Goal: Task Accomplishment & Management: Manage account settings

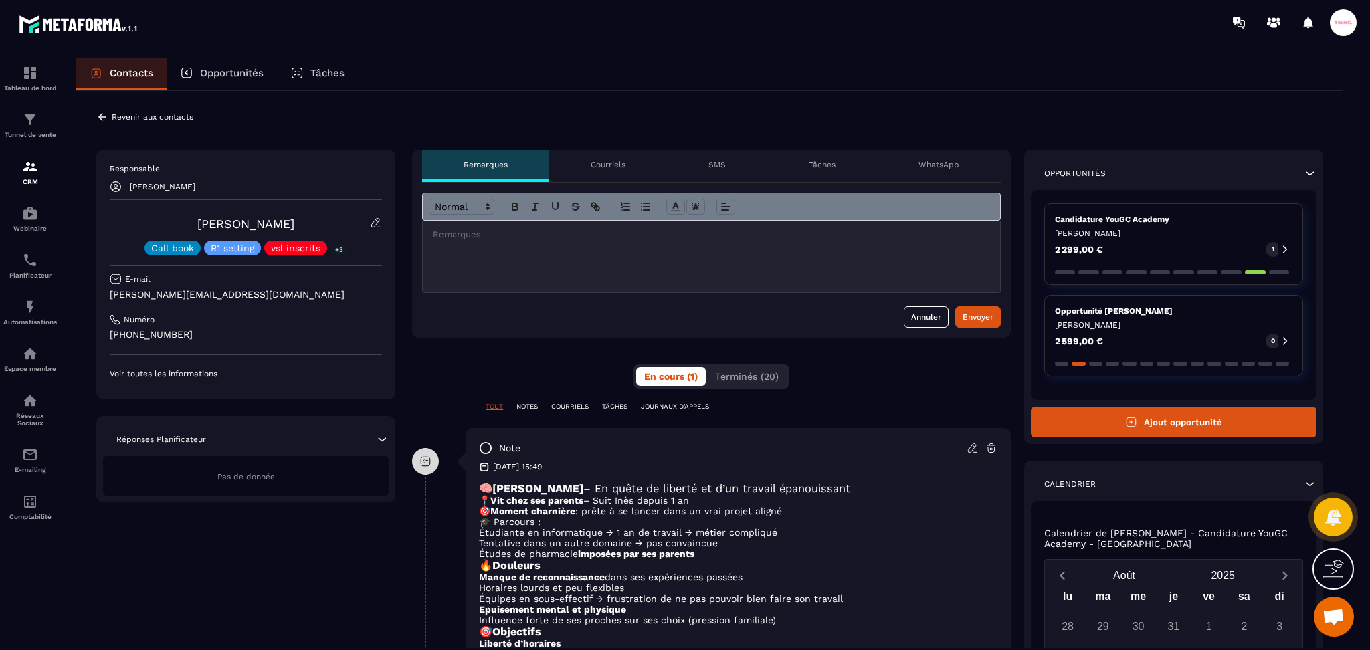
click at [247, 74] on p "Opportunités" at bounding box center [232, 73] width 64 height 12
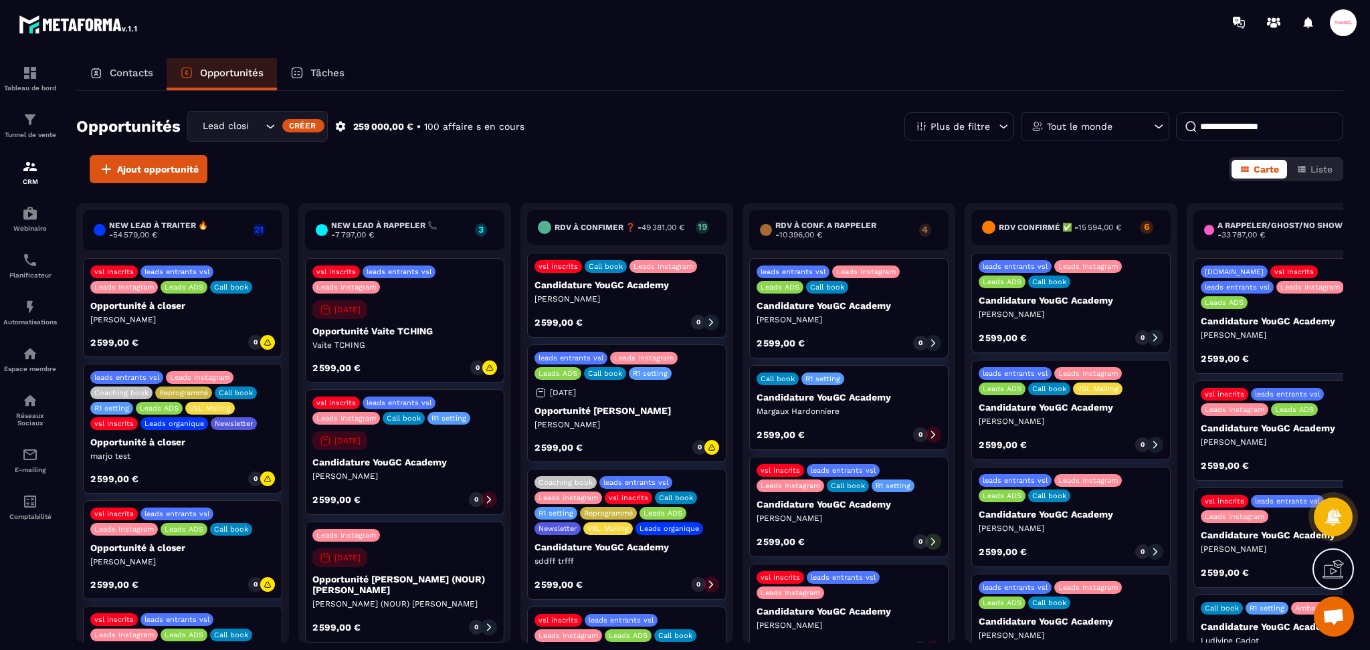
click at [1106, 131] on div "Tout le monde" at bounding box center [1095, 126] width 149 height 28
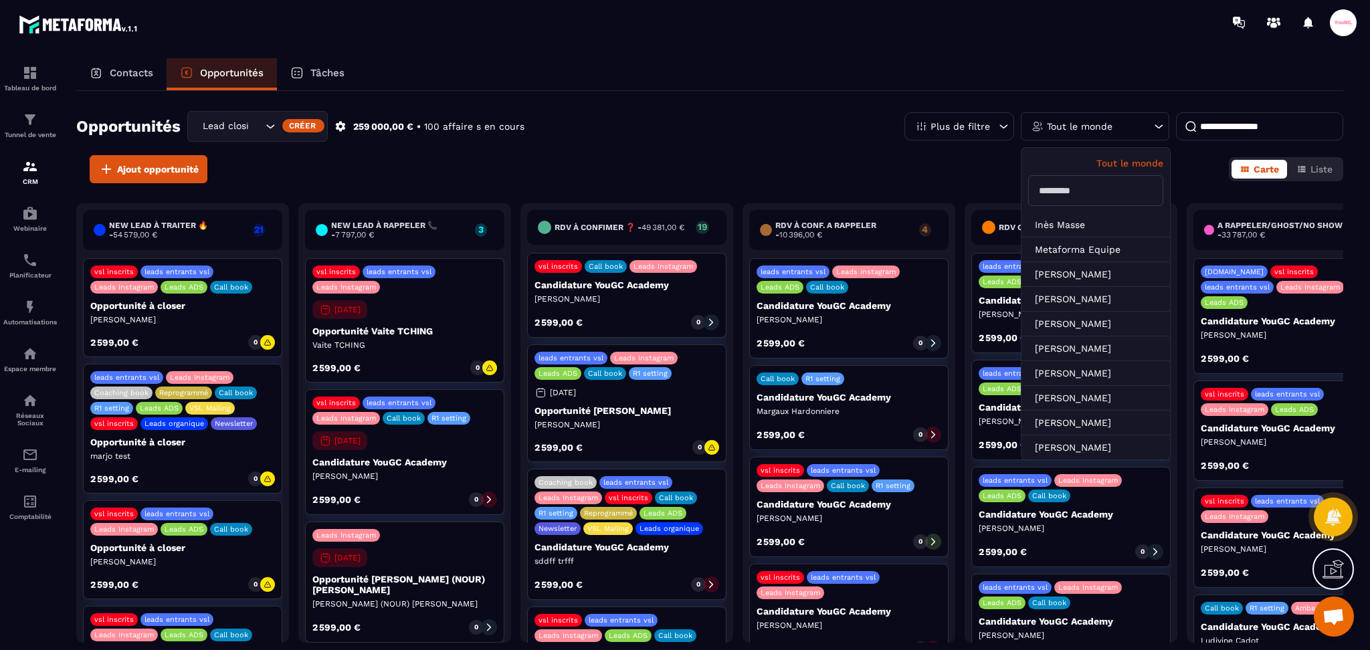
click at [1075, 195] on input "text" at bounding box center [1095, 190] width 135 height 31
click at [1317, 177] on button "Liste" at bounding box center [1315, 169] width 52 height 19
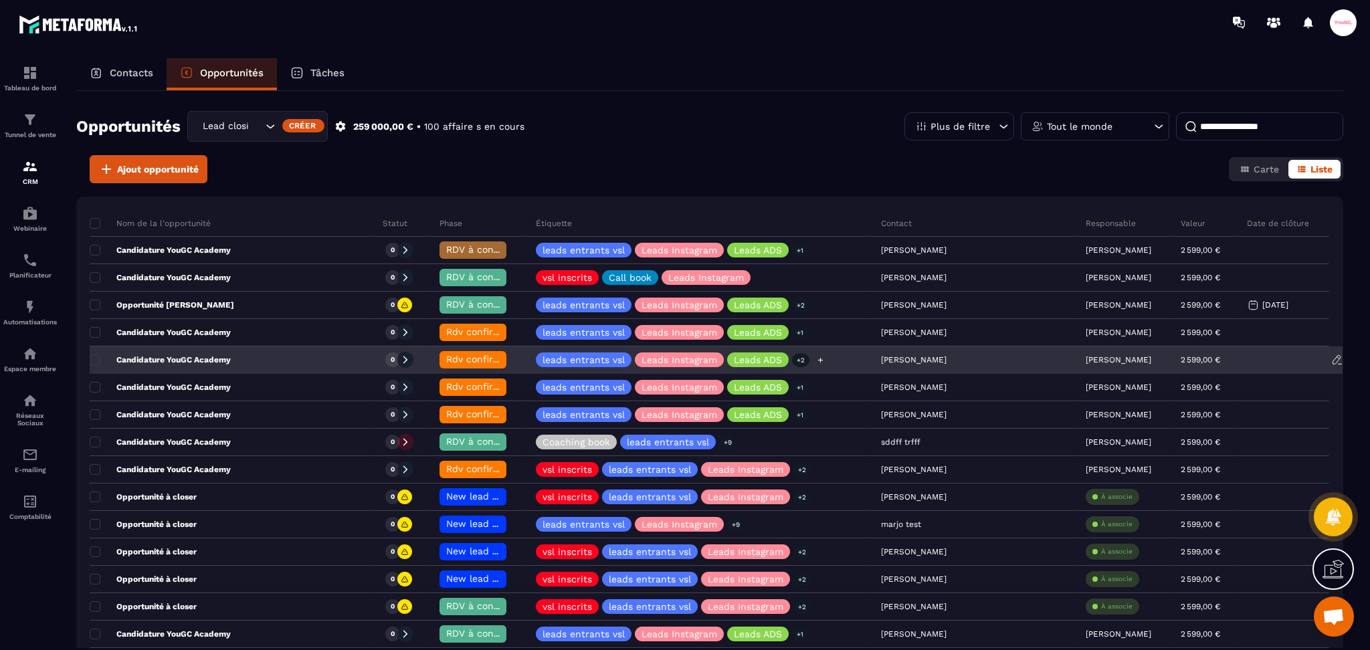
scroll to position [89, 0]
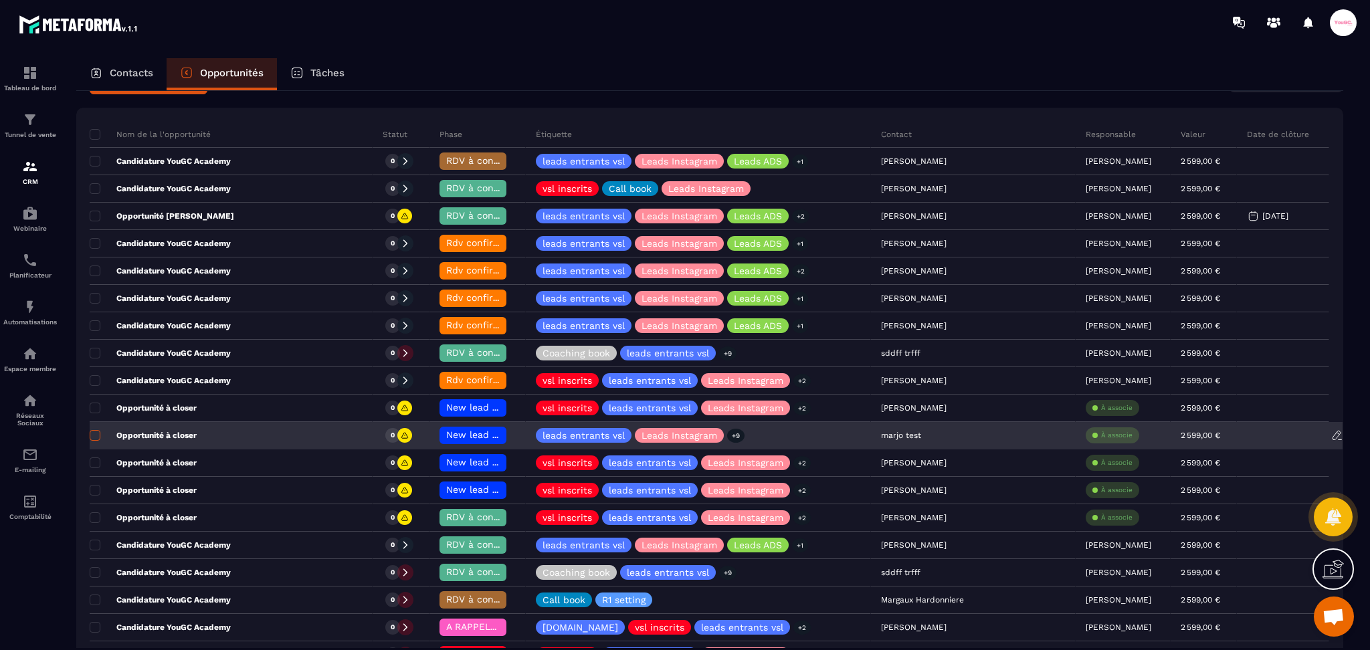
click at [96, 432] on span at bounding box center [95, 435] width 11 height 11
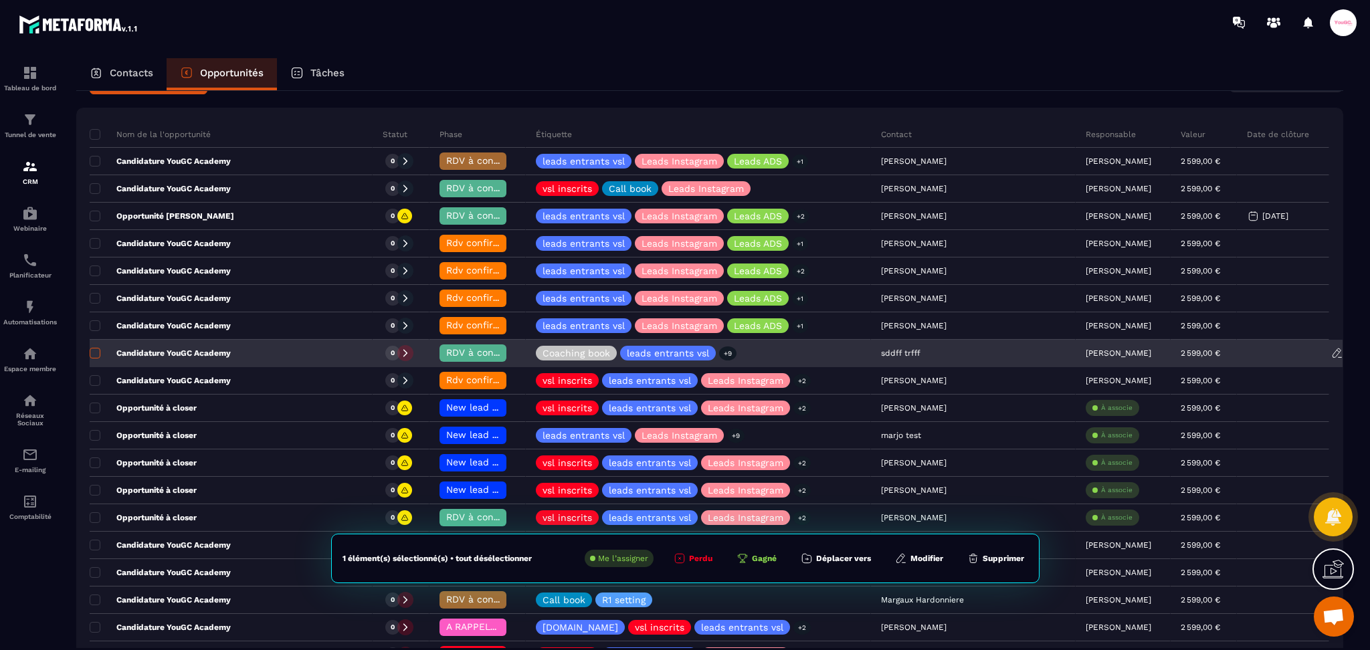
click at [99, 355] on span at bounding box center [95, 353] width 11 height 11
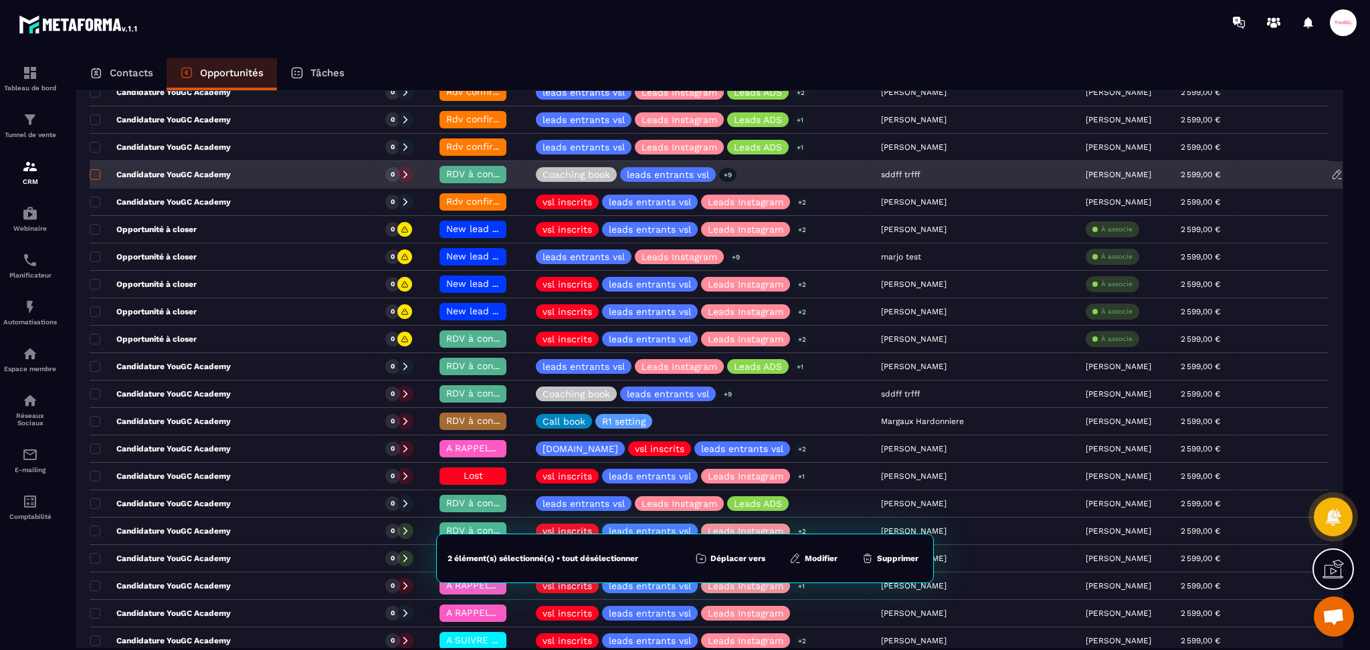
scroll to position [357, 0]
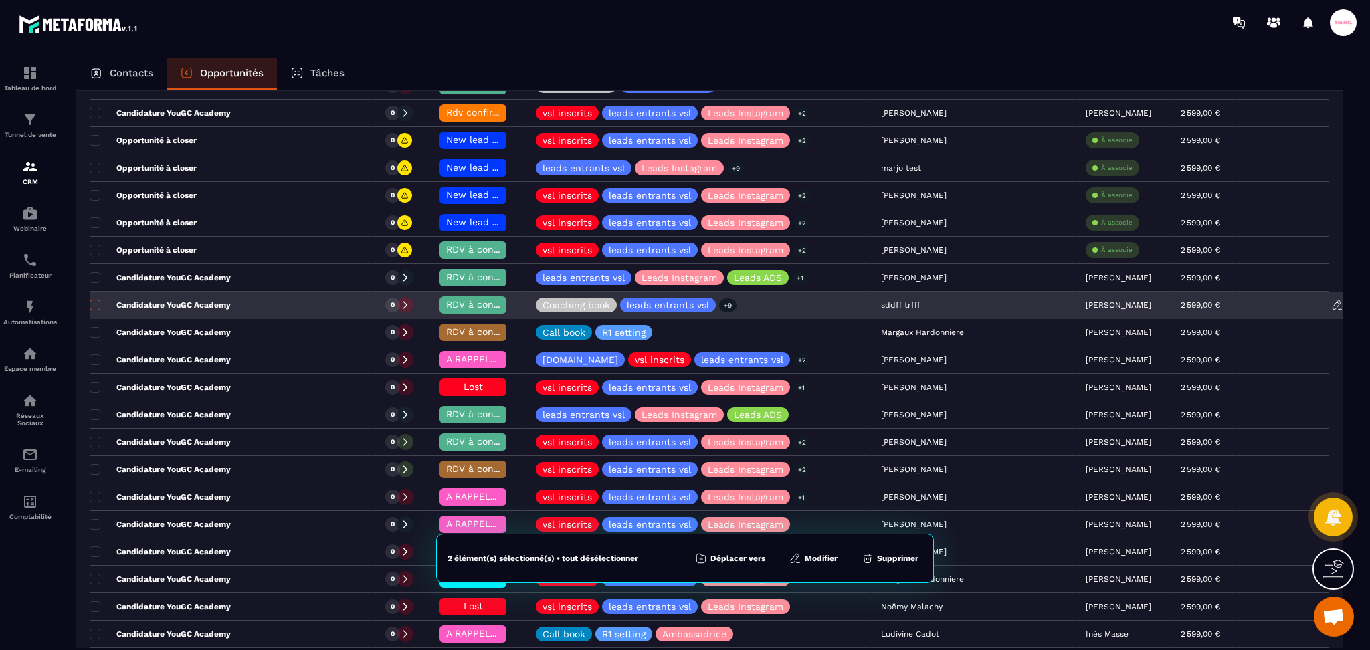
click at [98, 305] on span at bounding box center [95, 305] width 11 height 11
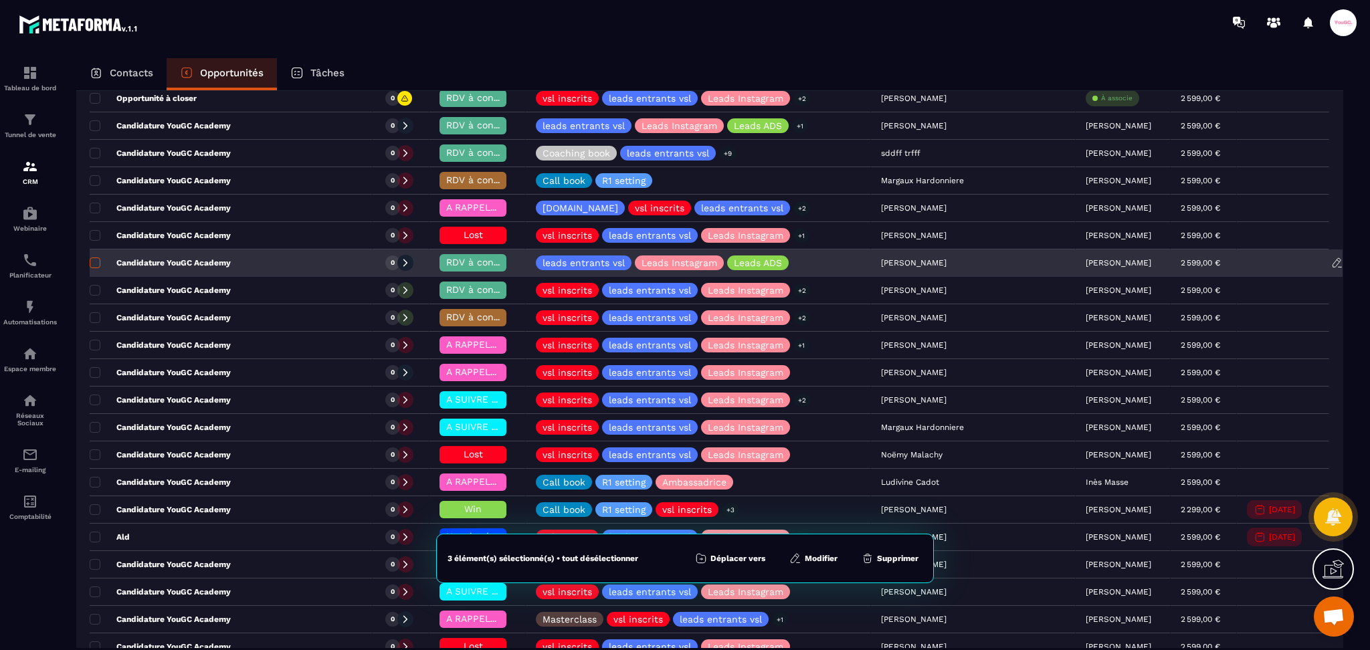
scroll to position [624, 0]
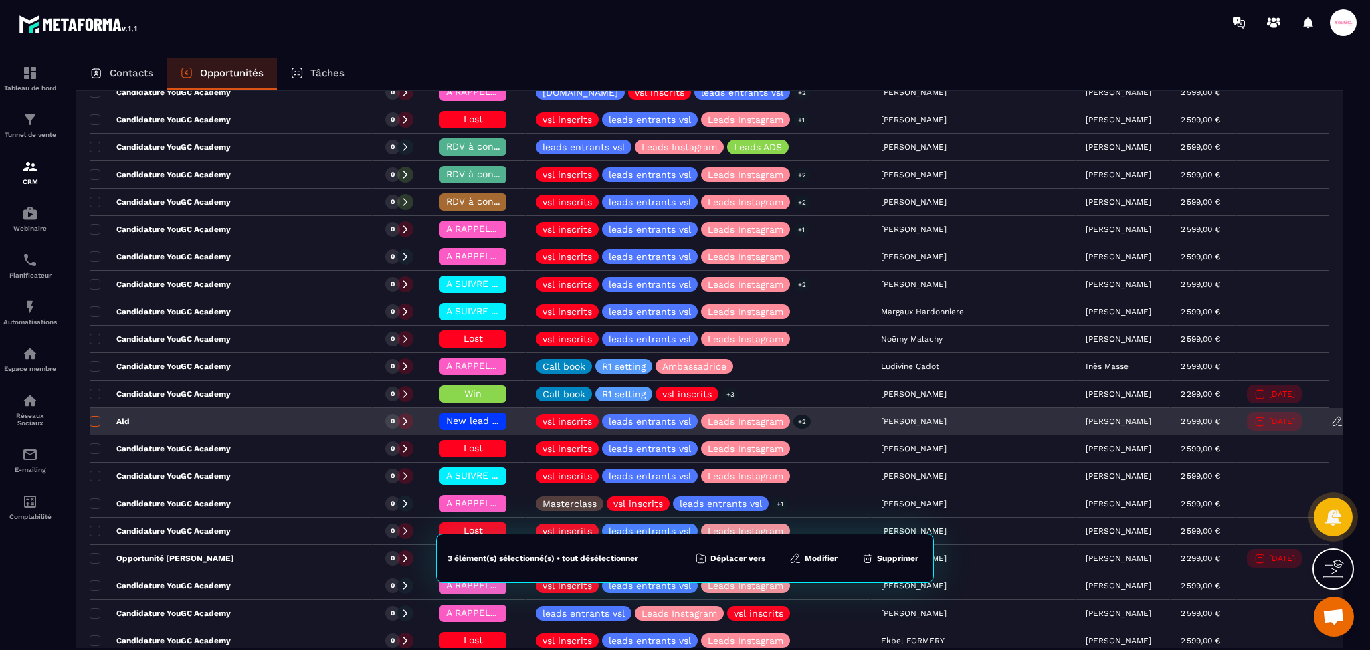
click at [99, 424] on span at bounding box center [95, 421] width 11 height 11
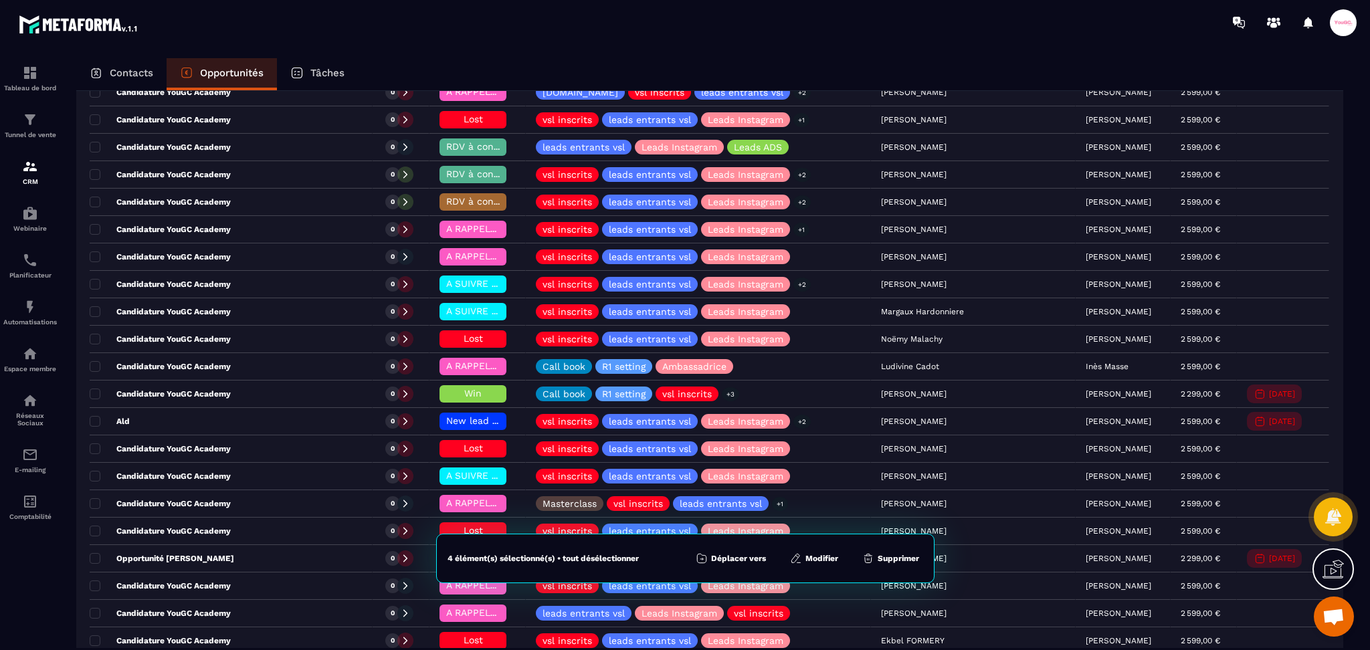
click at [903, 555] on button "Supprimer" at bounding box center [890, 558] width 65 height 13
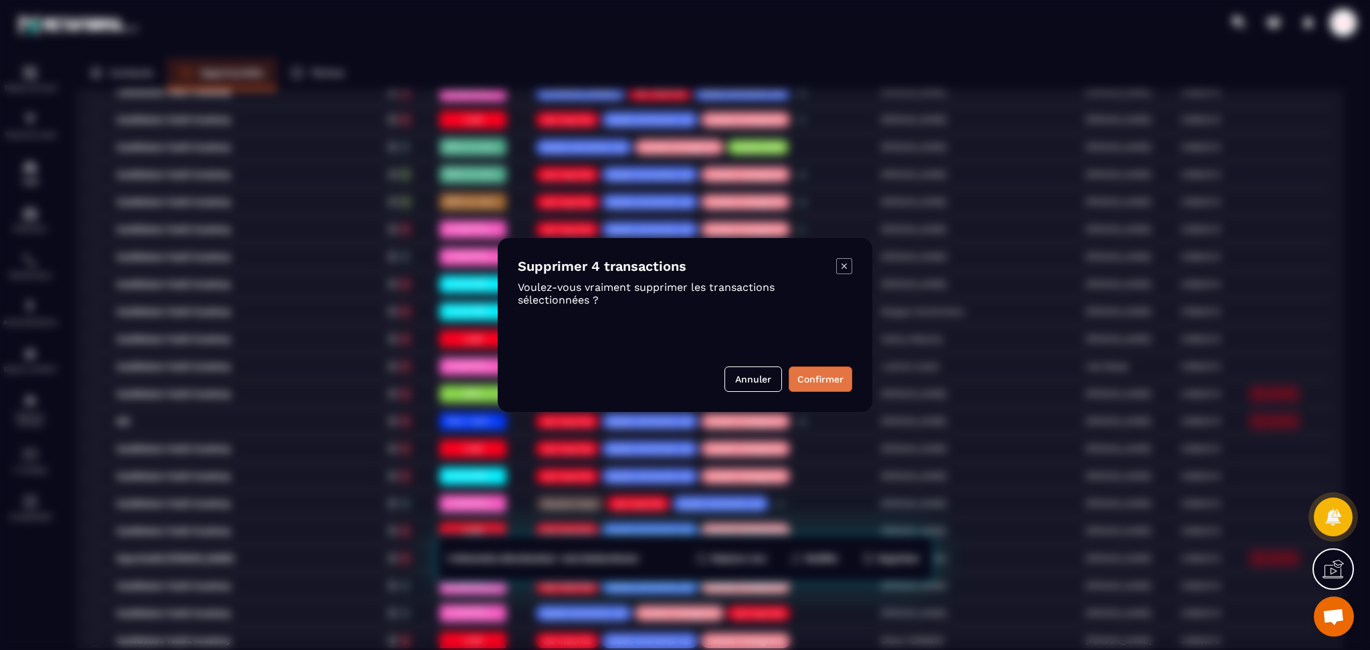
click at [814, 374] on button "Confirmer" at bounding box center [821, 379] width 64 height 25
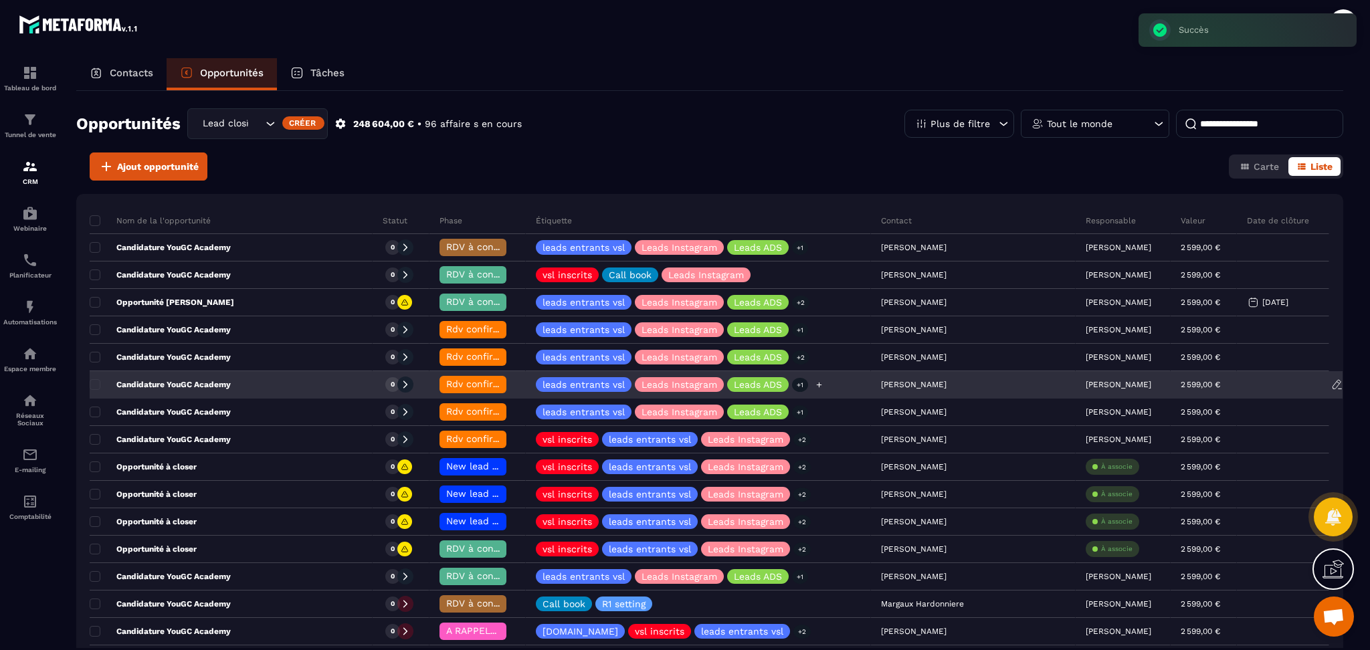
scroll to position [0, 0]
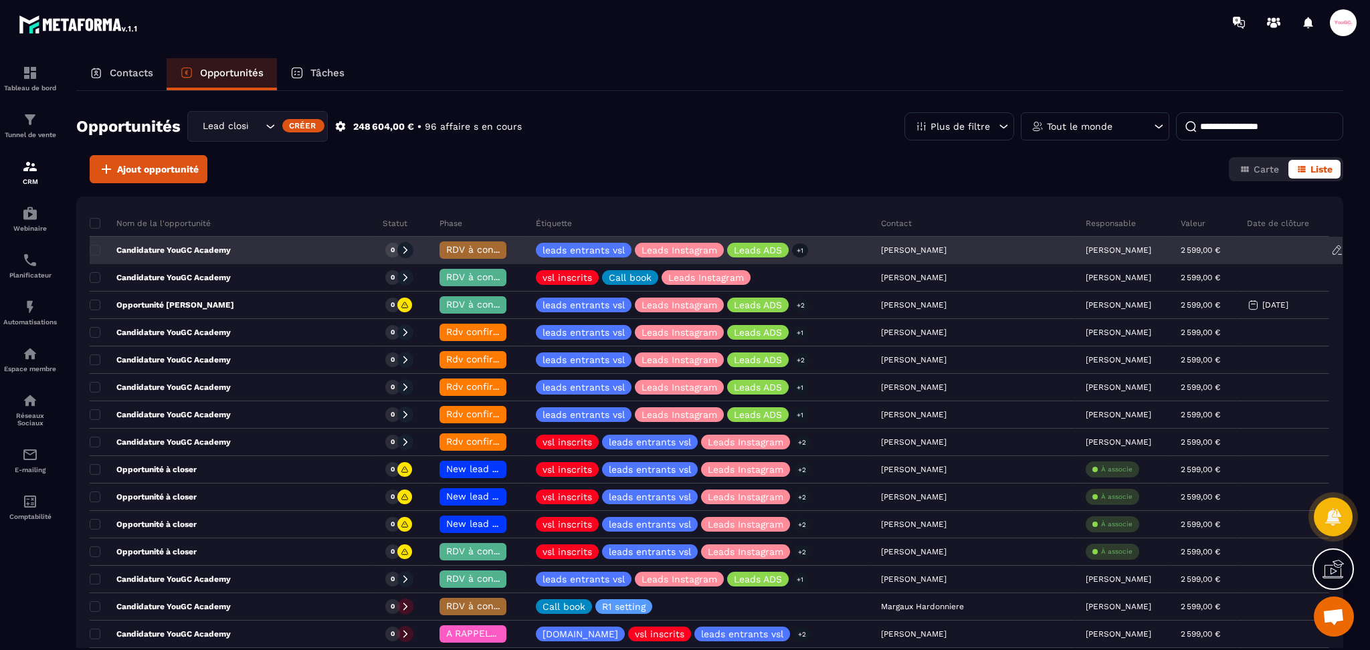
click at [193, 248] on p "Candidature YouGC Academy" at bounding box center [160, 250] width 141 height 11
